Goal: Navigation & Orientation: Find specific page/section

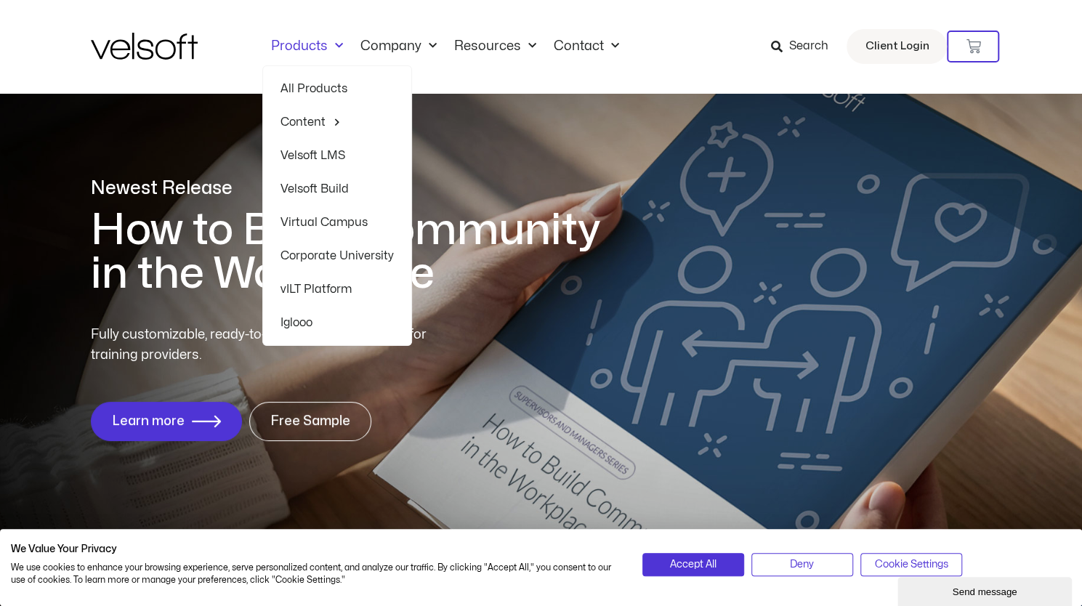
click at [311, 87] on link "All Products" at bounding box center [337, 88] width 113 height 33
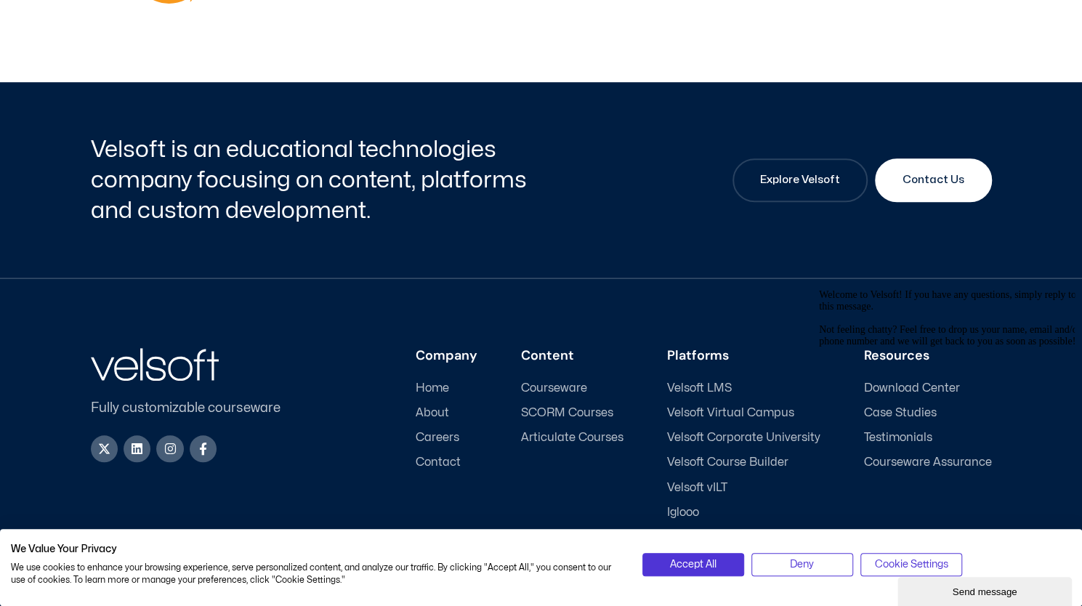
scroll to position [3873, 0]
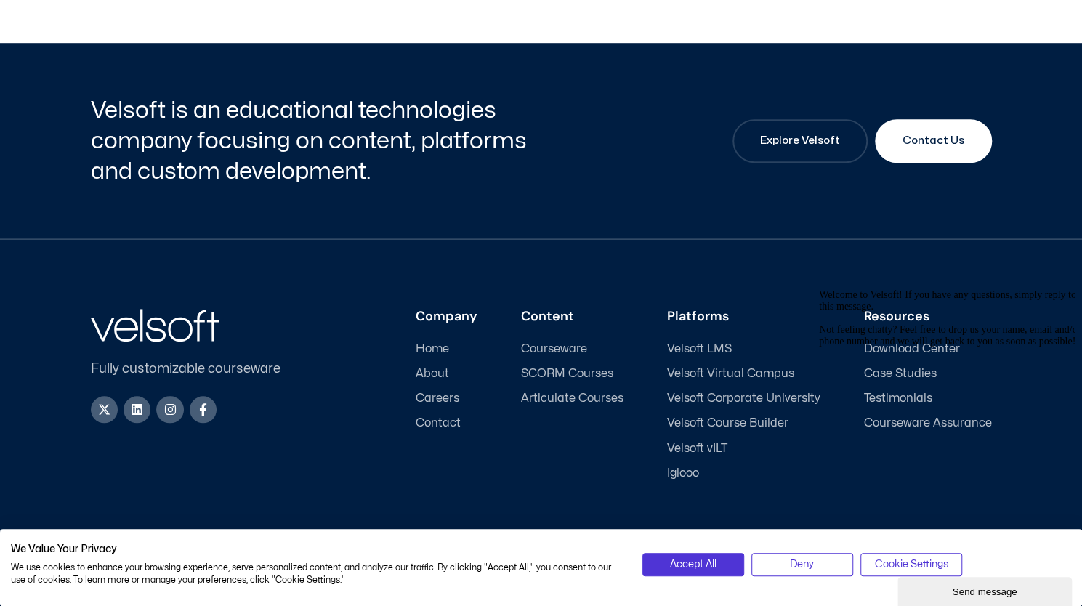
click at [567, 342] on span "Courseware" at bounding box center [554, 349] width 66 height 14
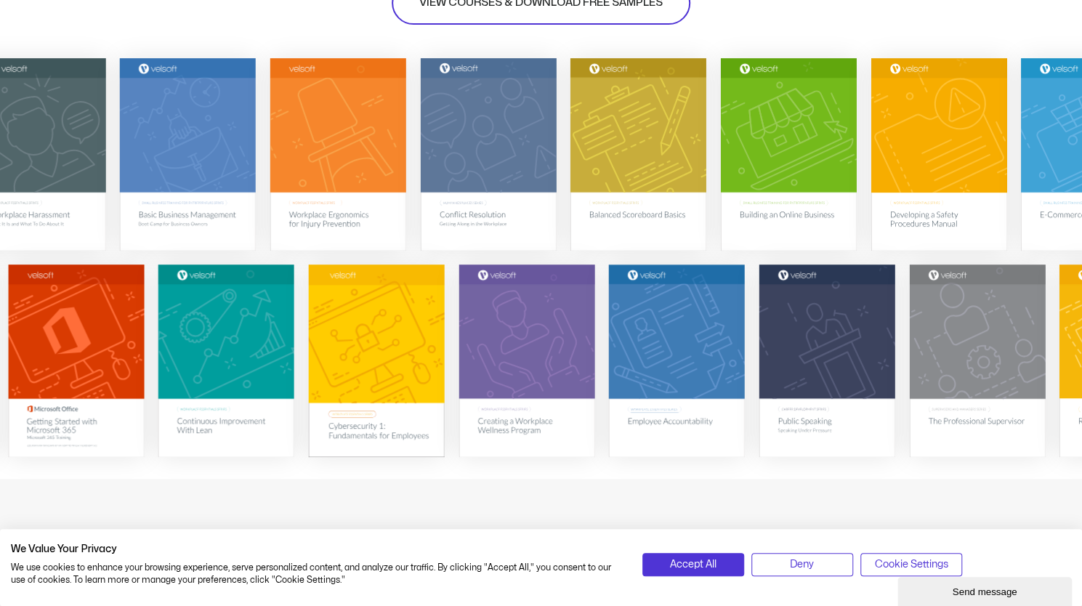
scroll to position [509, 0]
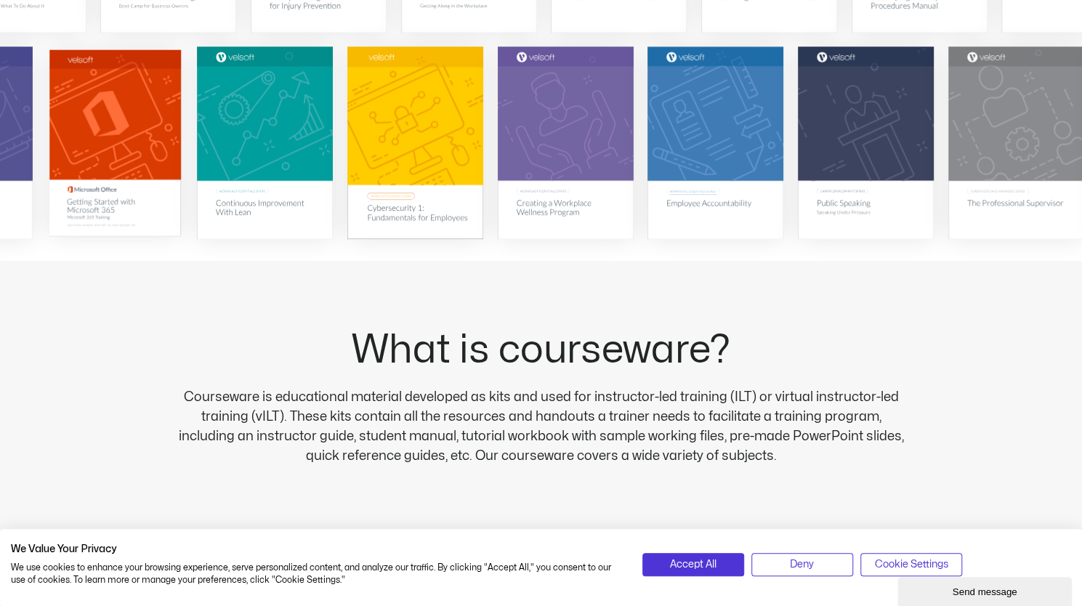
click at [140, 130] on img at bounding box center [115, 142] width 132 height 187
click at [129, 149] on img at bounding box center [115, 142] width 132 height 187
click at [124, 216] on img at bounding box center [115, 142] width 132 height 187
click at [105, 141] on img at bounding box center [115, 142] width 132 height 187
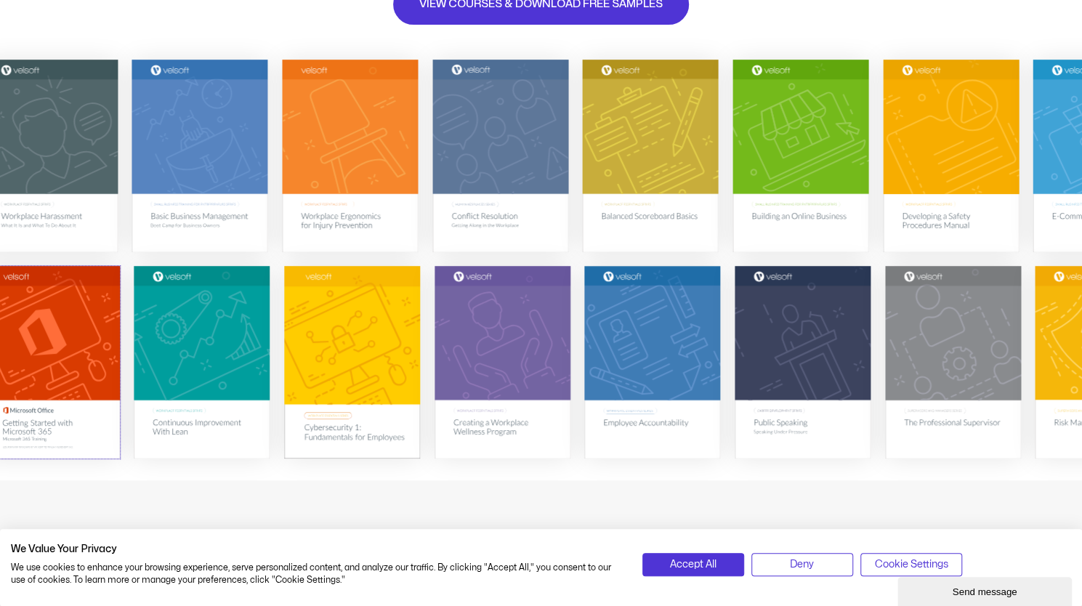
scroll to position [291, 0]
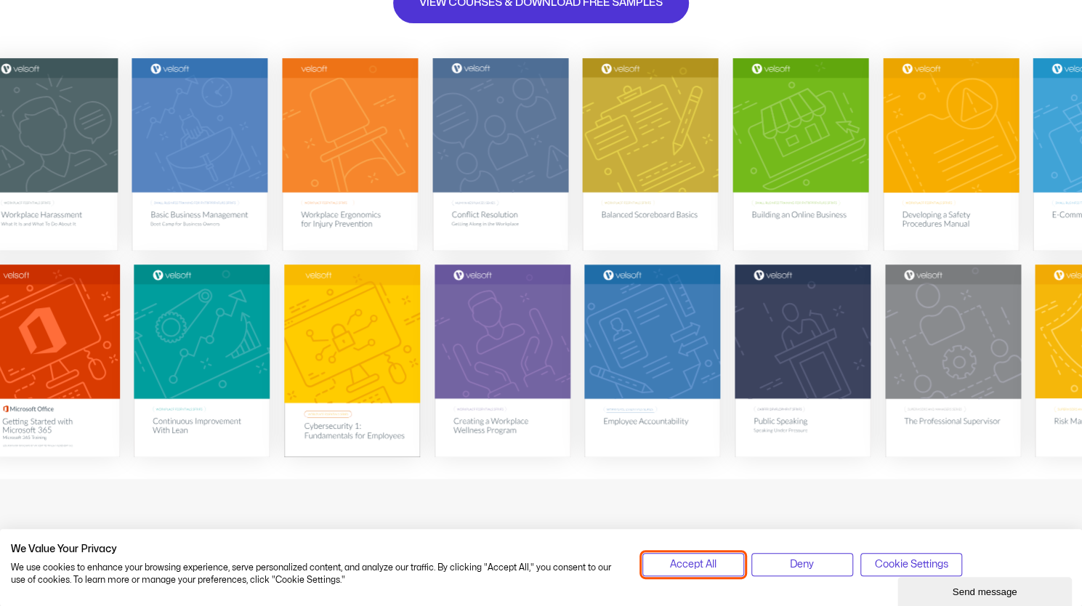
click at [695, 573] on button "Accept All" at bounding box center [694, 564] width 102 height 23
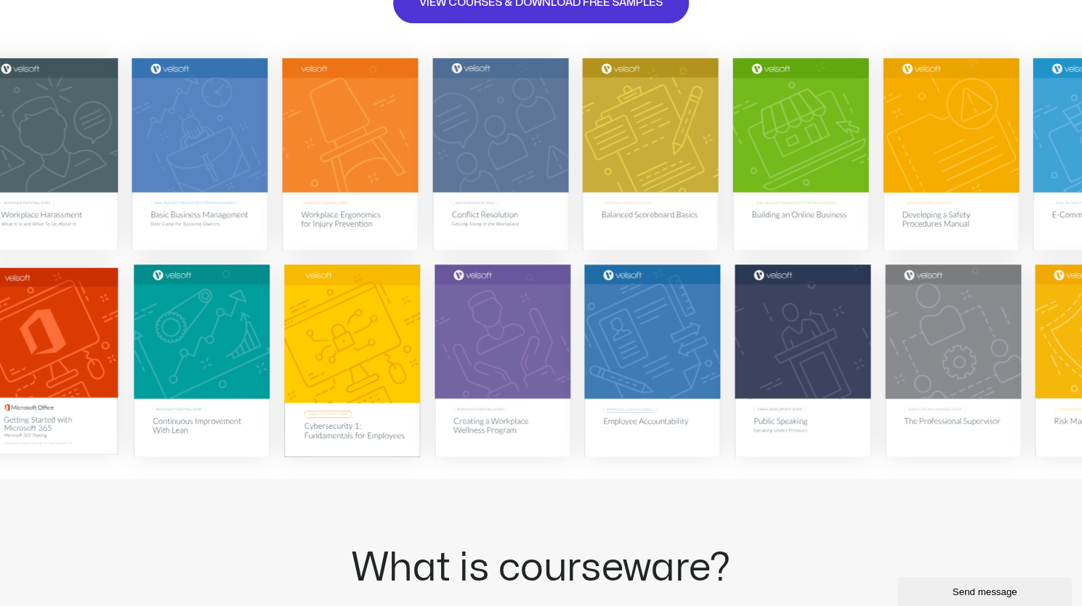
click at [77, 341] on img at bounding box center [52, 361] width 132 height 187
click at [55, 342] on img at bounding box center [52, 361] width 132 height 187
click at [76, 347] on img at bounding box center [52, 361] width 132 height 187
click at [33, 268] on img at bounding box center [52, 361] width 132 height 187
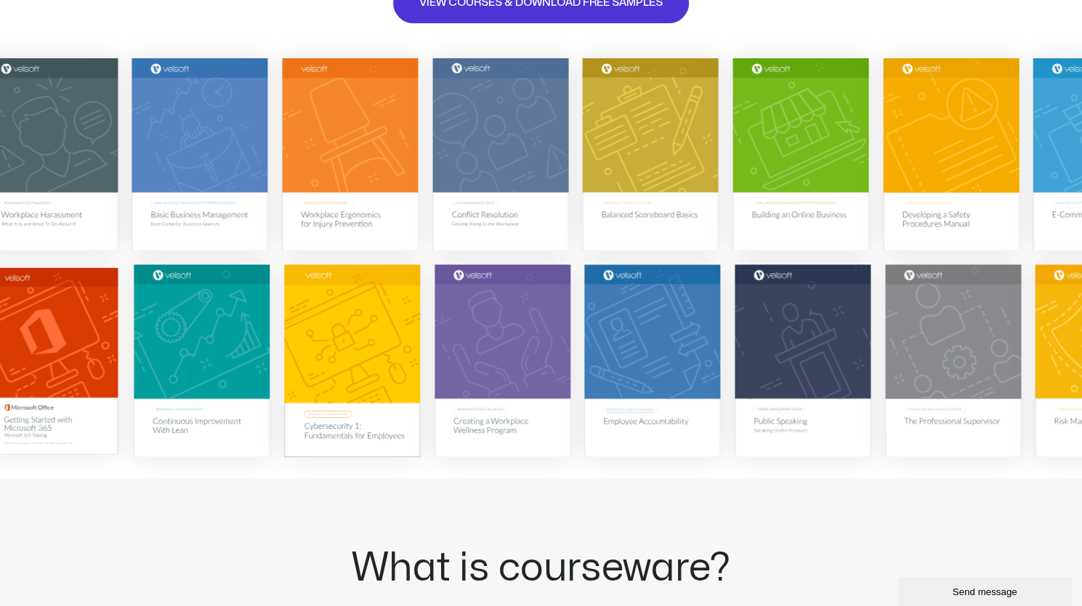
click at [33, 268] on img at bounding box center [52, 361] width 132 height 187
